Goal: Information Seeking & Learning: Learn about a topic

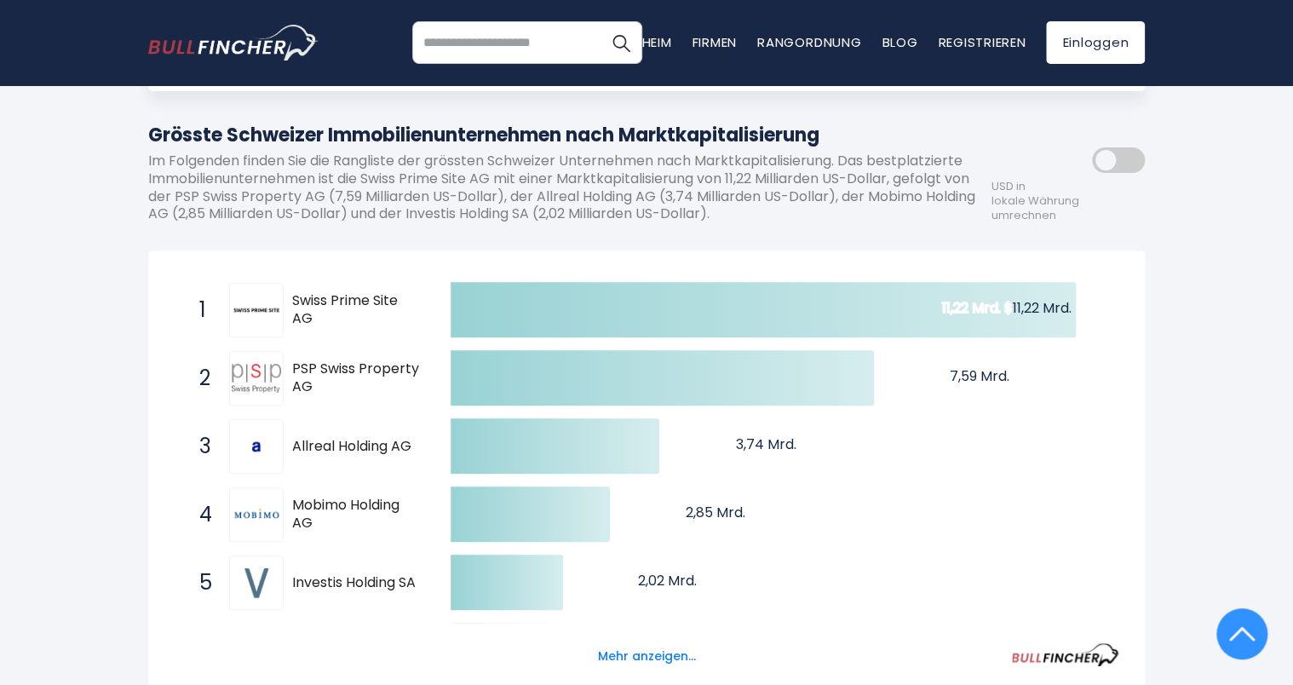
scroll to position [170, 0]
click at [1126, 158] on span at bounding box center [1118, 160] width 53 height 26
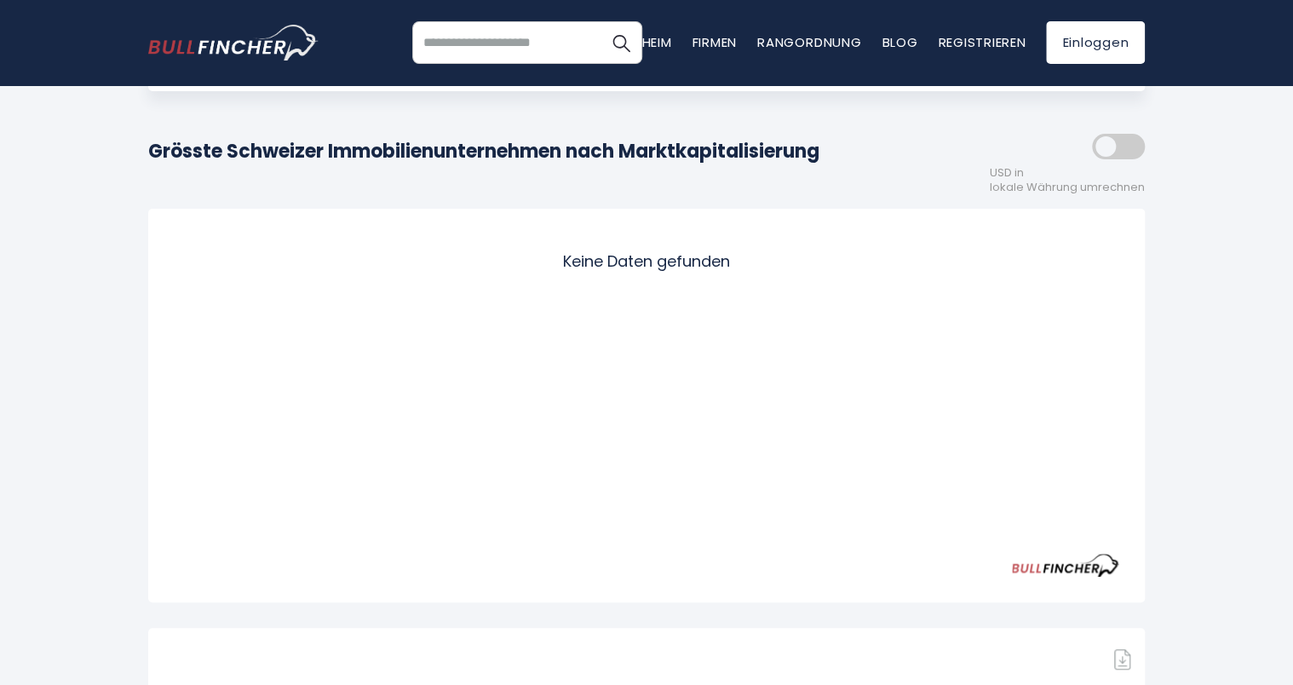
click at [1092, 147] on span at bounding box center [1118, 147] width 53 height 26
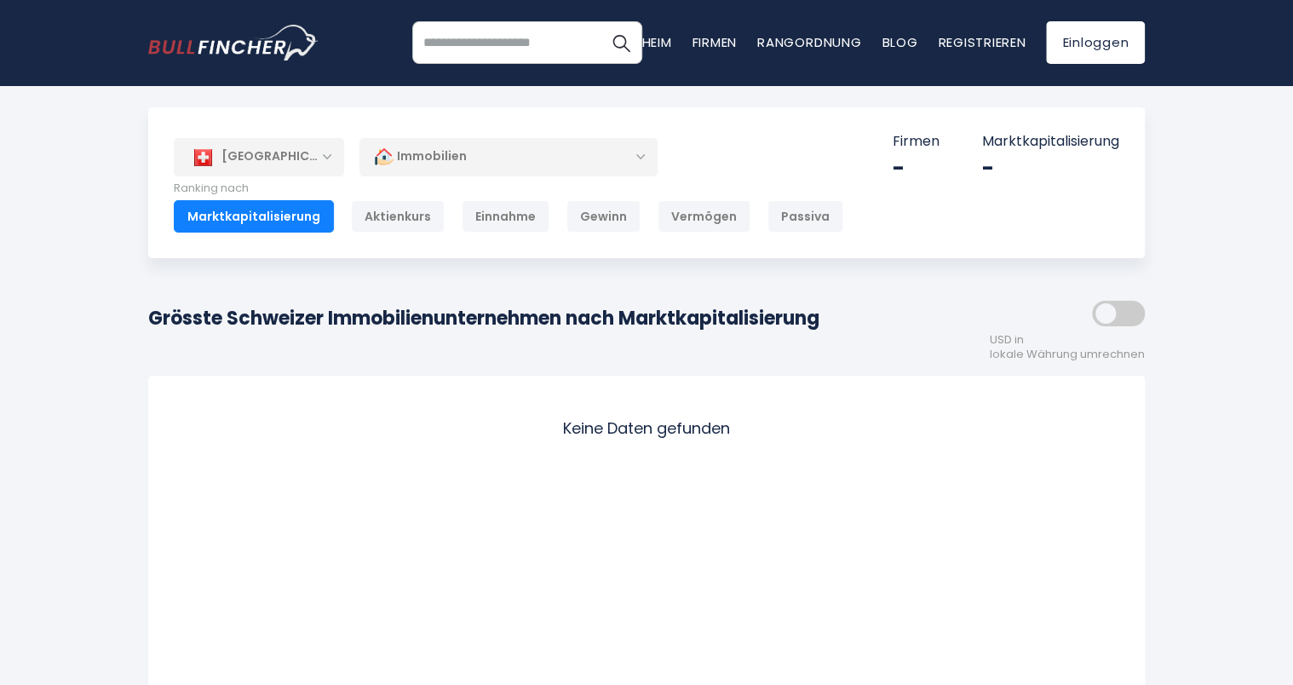
scroll to position [0, 0]
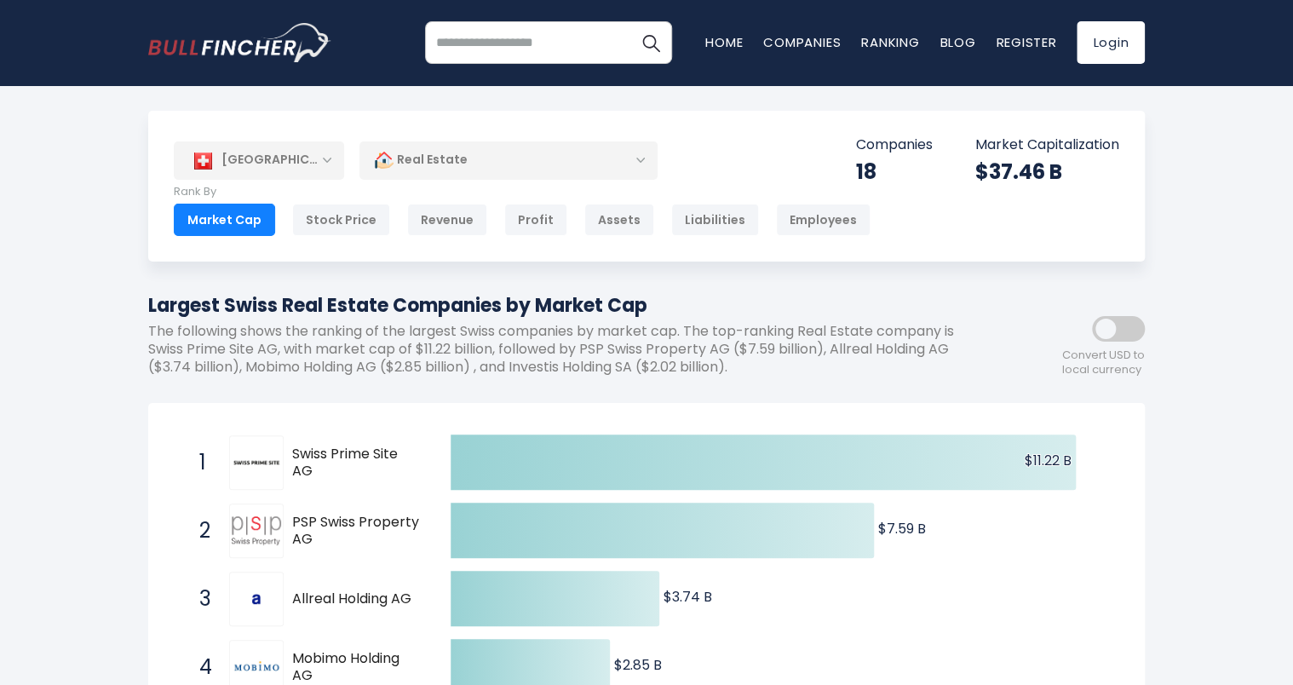
click at [335, 217] on div "Stock Price" at bounding box center [341, 220] width 98 height 32
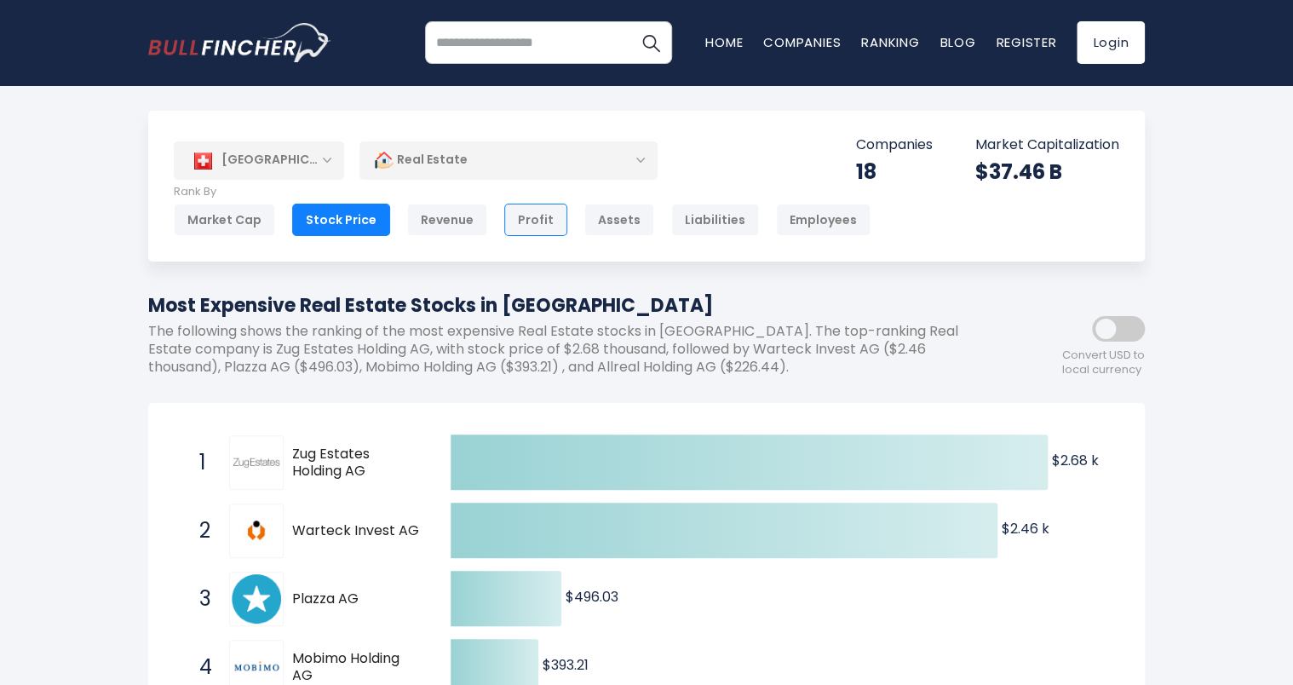
click at [522, 221] on div "Profit" at bounding box center [535, 220] width 63 height 32
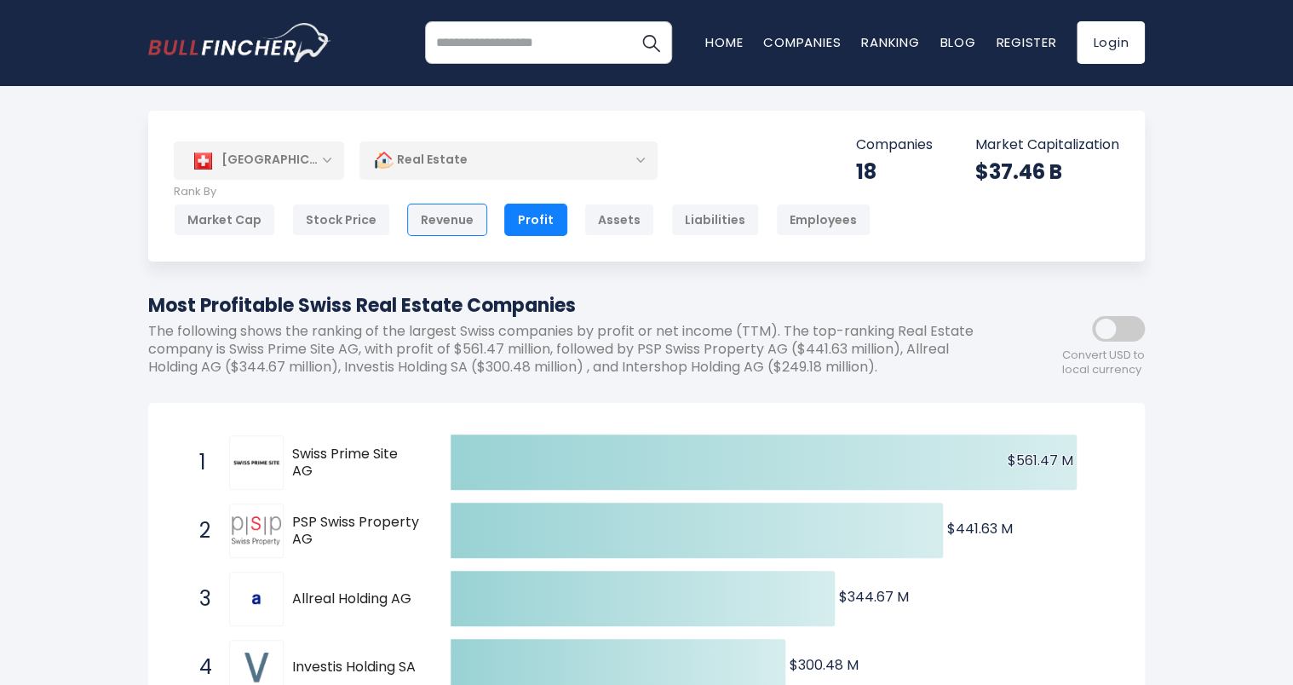
click at [446, 216] on div "Revenue" at bounding box center [447, 220] width 80 height 32
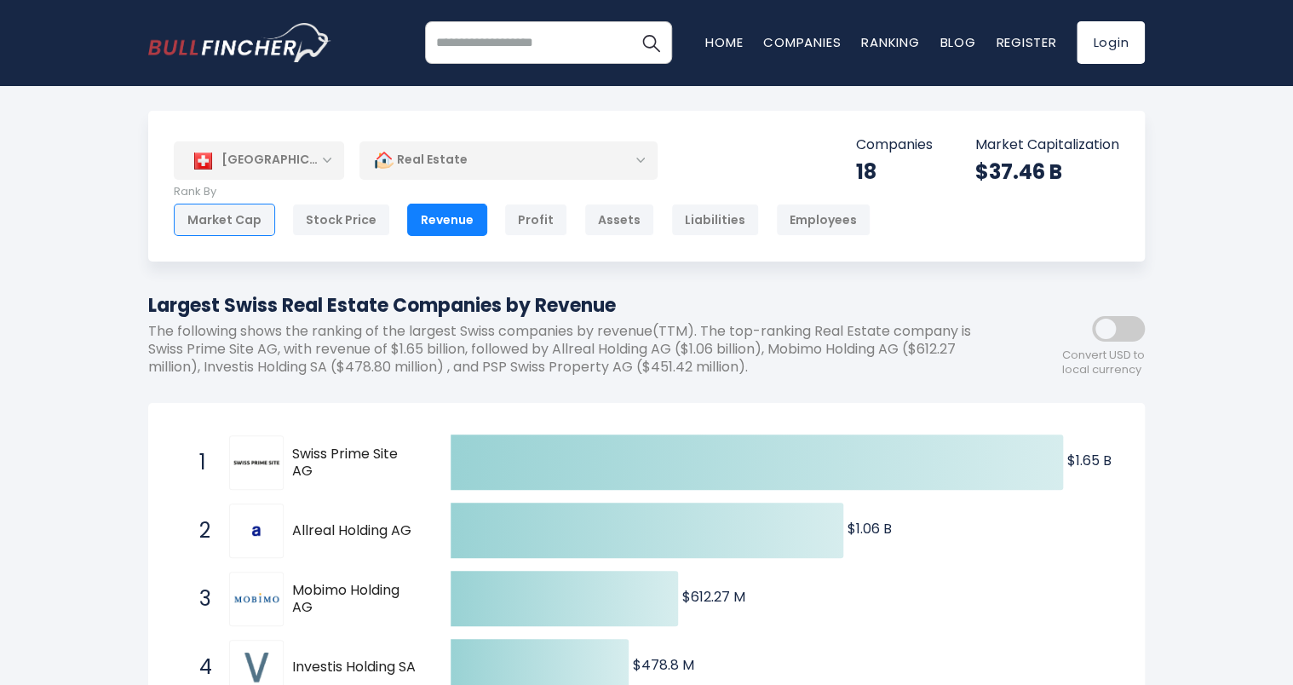
click at [205, 216] on div "Market Cap" at bounding box center [224, 220] width 101 height 32
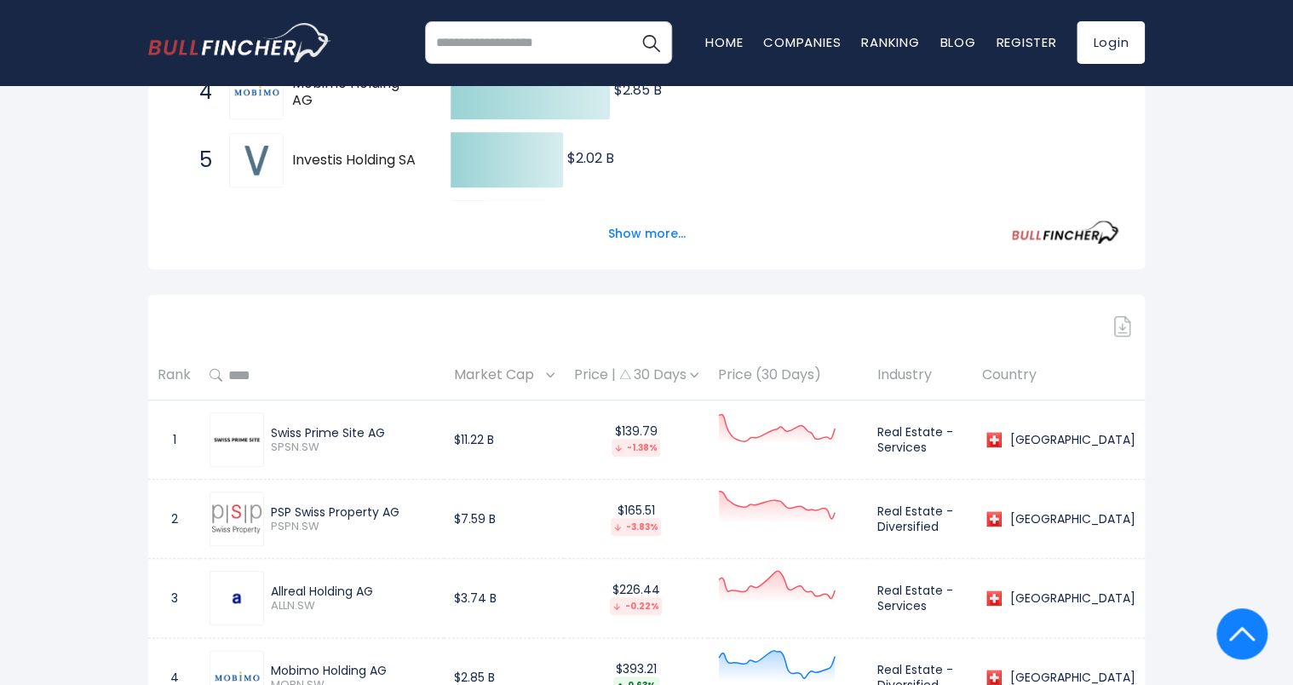
scroll to position [604, 0]
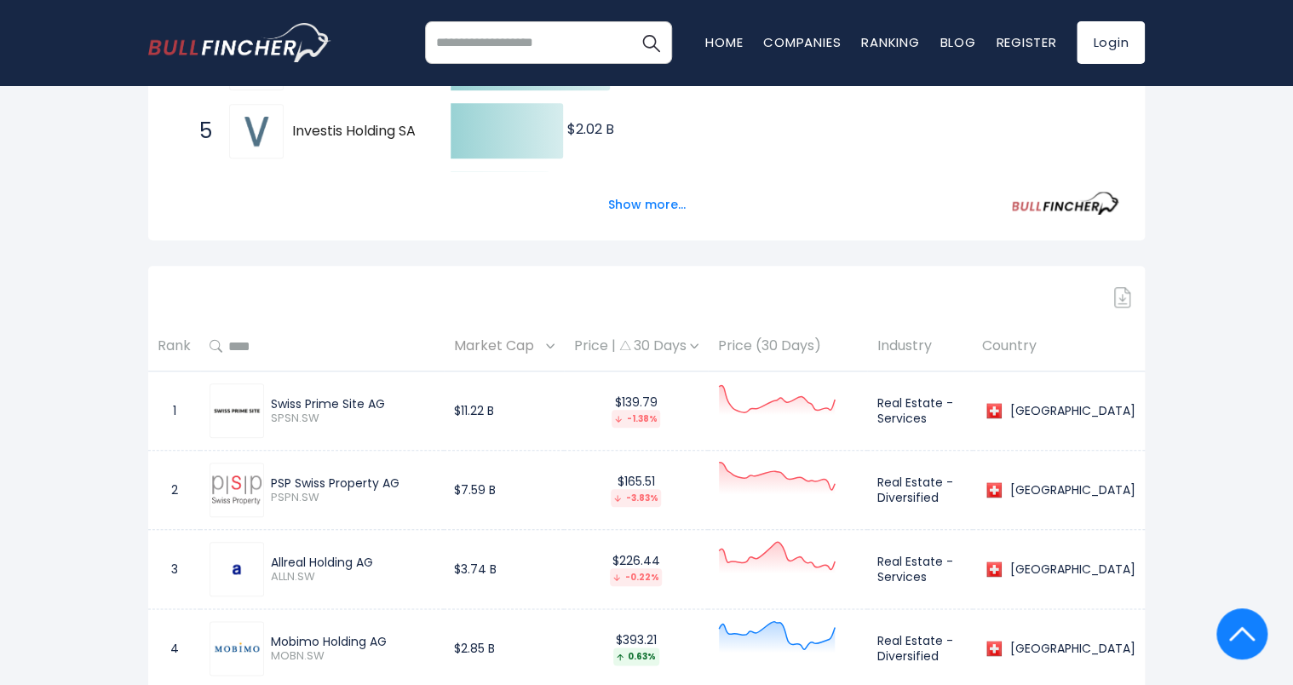
drag, startPoint x: 148, startPoint y: 286, endPoint x: 39, endPoint y: 202, distance: 137.9
click at [39, 202] on div "[GEOGRAPHIC_DATA] Entire World 30,373 [GEOGRAPHIC_DATA] 3,966" at bounding box center [646, 698] width 1293 height 2382
drag, startPoint x: 39, startPoint y: 202, endPoint x: 45, endPoint y: 241, distance: 39.6
click at [45, 241] on div "[GEOGRAPHIC_DATA] Entire World 30,373 [GEOGRAPHIC_DATA] 3,966" at bounding box center [646, 698] width 1293 height 2382
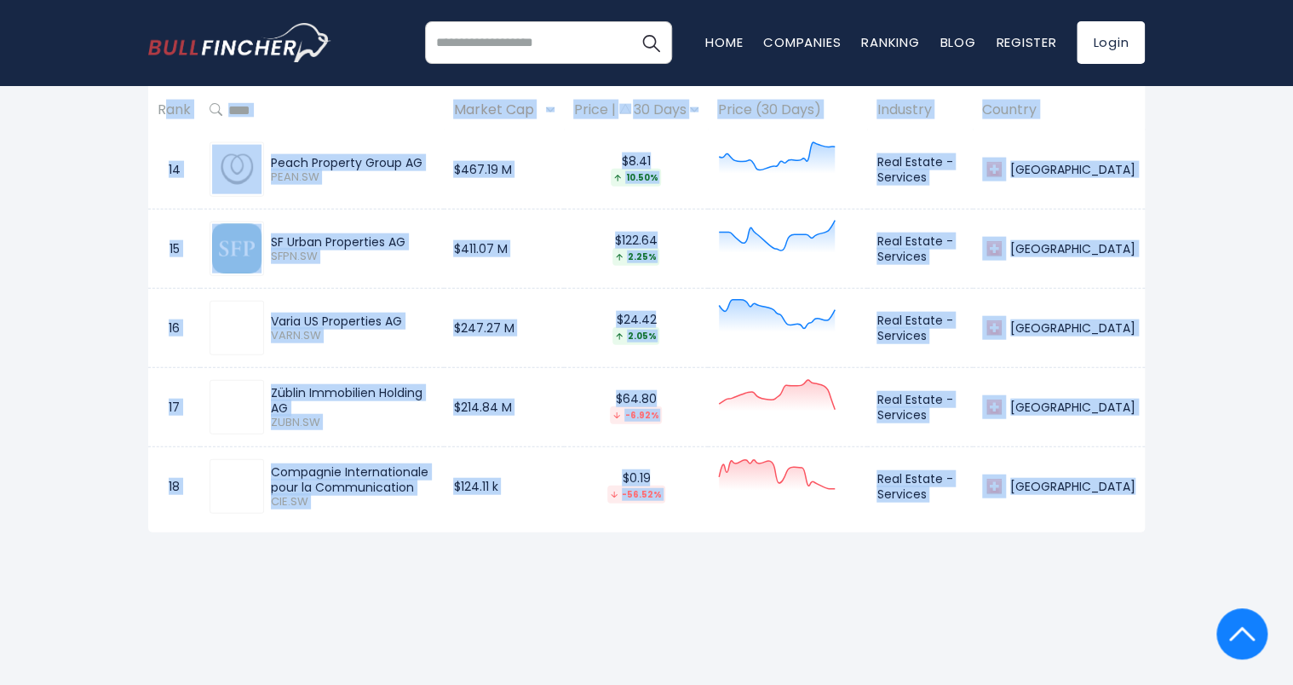
scroll to position [1890, 0]
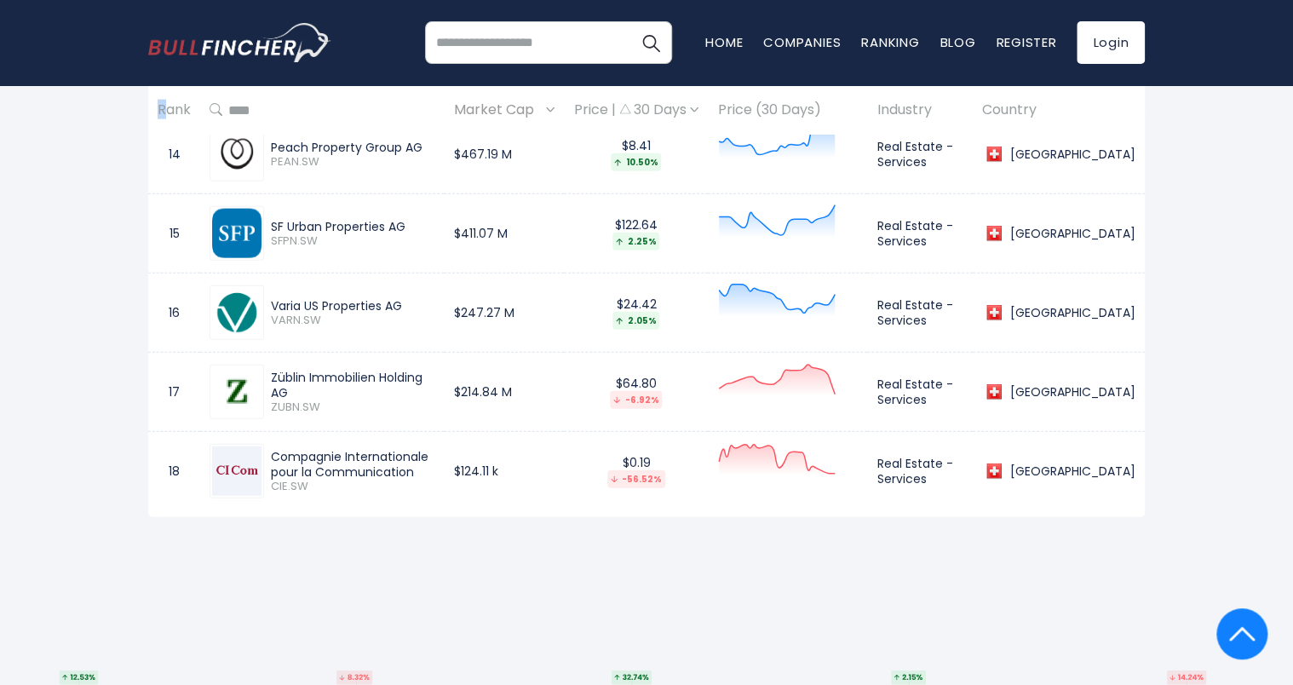
drag, startPoint x: 158, startPoint y: 344, endPoint x: 1173, endPoint y: 435, distance: 1019.6
copy table
click at [29, 46] on header "Recent searches Trending searches Apple Overview" at bounding box center [646, 42] width 1293 height 85
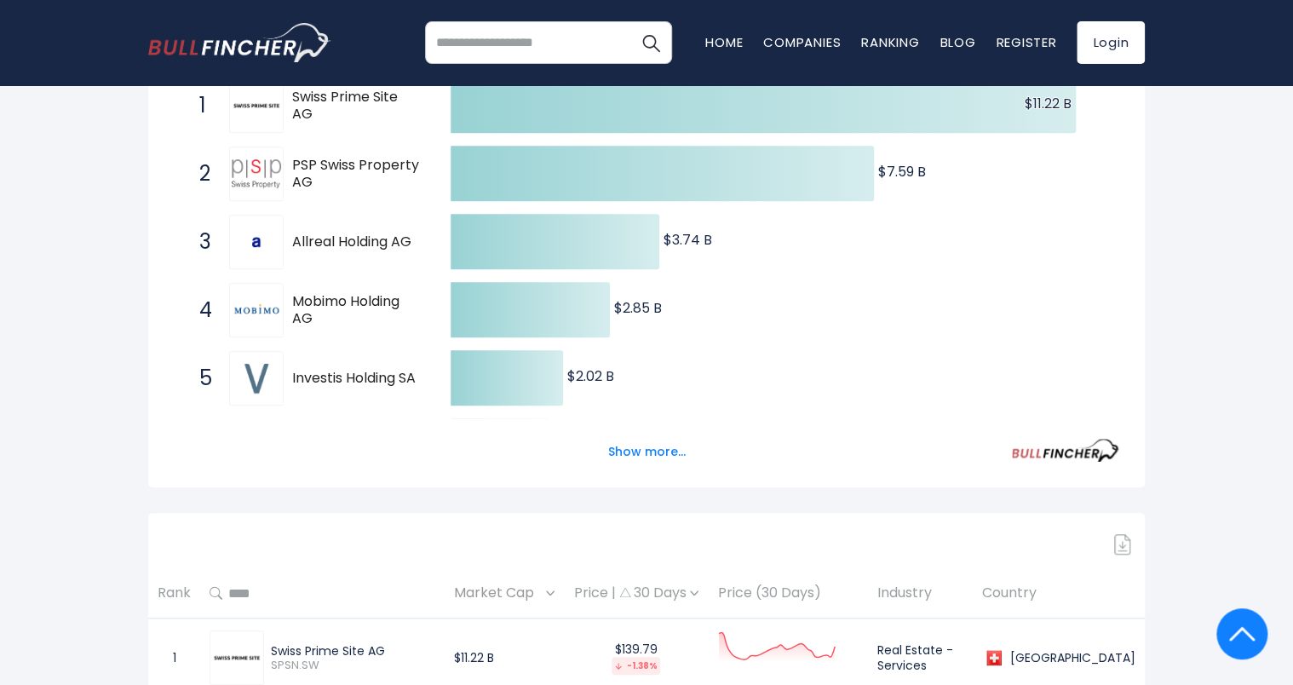
scroll to position [0, 0]
